Goal: Navigation & Orientation: Find specific page/section

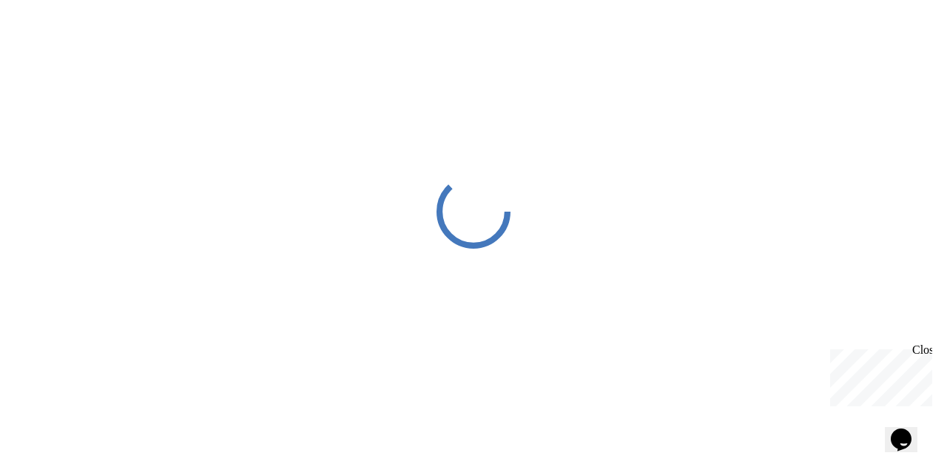
click at [927, 353] on div "Close" at bounding box center [921, 352] width 18 height 18
